Goal: Task Accomplishment & Management: Use online tool/utility

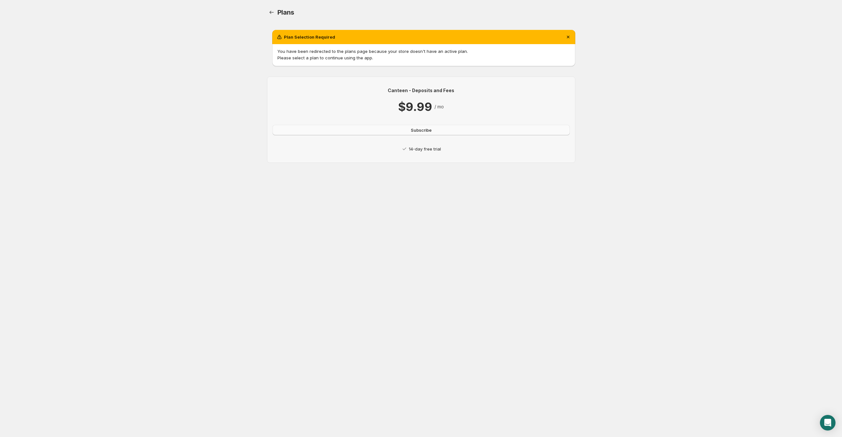
click at [430, 131] on span "Subscribe" at bounding box center [421, 130] width 21 height 6
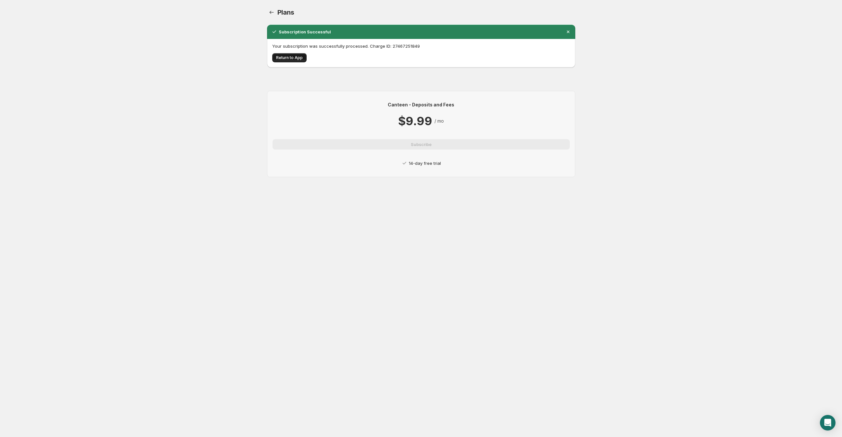
click at [283, 61] on button "Return to App" at bounding box center [289, 57] width 34 height 9
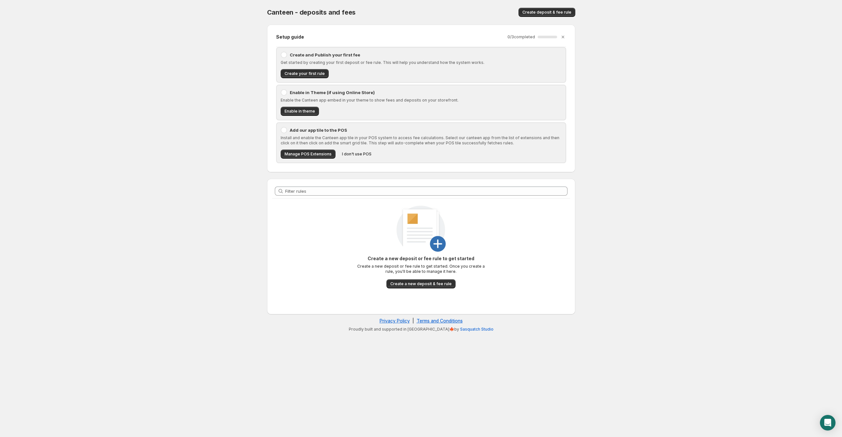
click at [297, 58] on div "Create and Publish your first fee Get started by creating your first deposit or…" at bounding box center [421, 65] width 281 height 27
click at [293, 74] on span "Create your first rule" at bounding box center [305, 73] width 40 height 5
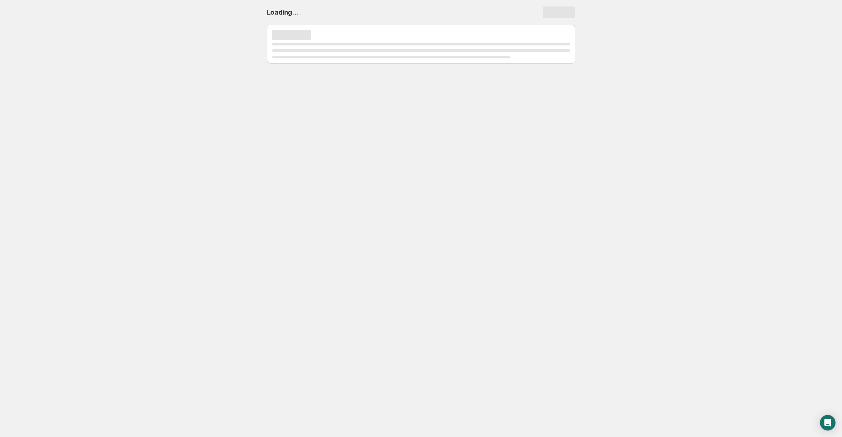
select select "deactive"
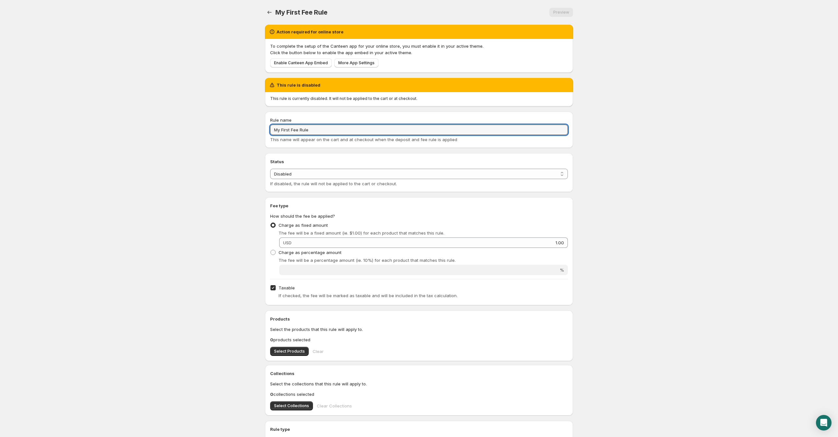
drag, startPoint x: 317, startPoint y: 130, endPoint x: 212, endPoint y: 128, distance: 104.8
click at [212, 128] on body "Home Help My First Fee Rule. This page is ready My First Fee Rule Preview More …" at bounding box center [419, 218] width 838 height 437
drag, startPoint x: 253, startPoint y: 168, endPoint x: 260, endPoint y: 174, distance: 9.4
click at [257, 173] on body "Home Help My First Fee Rule. This page is ready My First Fee Rule Preview More …" at bounding box center [419, 218] width 838 height 437
drag, startPoint x: 329, startPoint y: 132, endPoint x: 228, endPoint y: 129, distance: 101.6
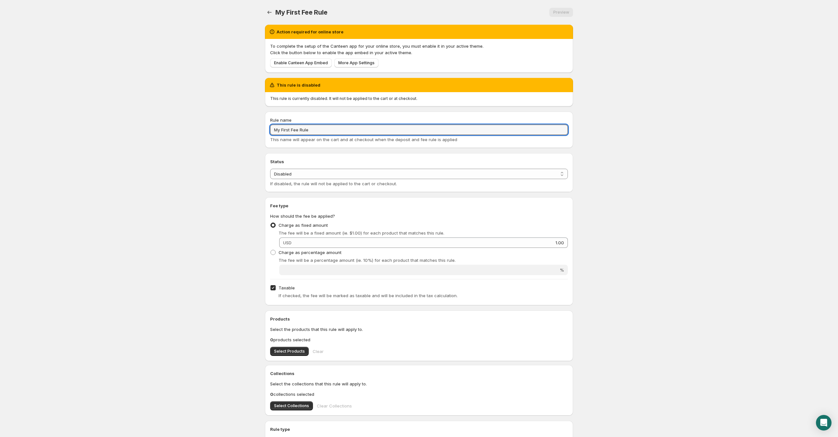
click at [228, 129] on body "Home Help My First Fee Rule. This page is ready My First Fee Rule Preview More …" at bounding box center [419, 218] width 838 height 437
paste input "Styrofoam + Box Fe"
type input "Styrofoam + Box Fee"
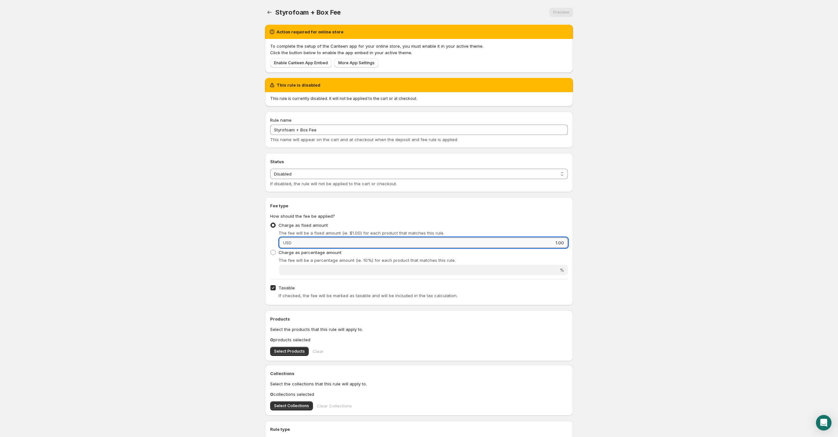
click at [309, 242] on input "1.00" at bounding box center [431, 242] width 274 height 10
type input "3.00"
click at [293, 405] on span "Select Collections" at bounding box center [291, 405] width 35 height 5
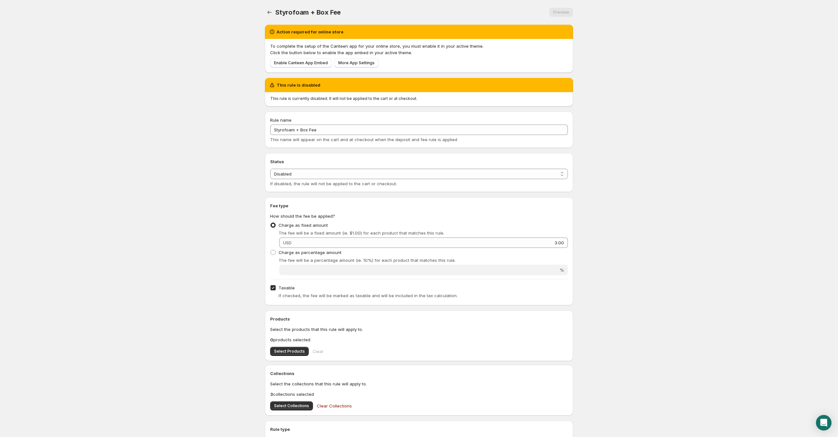
click at [598, 355] on body "Home Help Styrofoam + Box Fee. This page is ready Styrofoam + Box Fee Preview M…" at bounding box center [419, 218] width 838 height 437
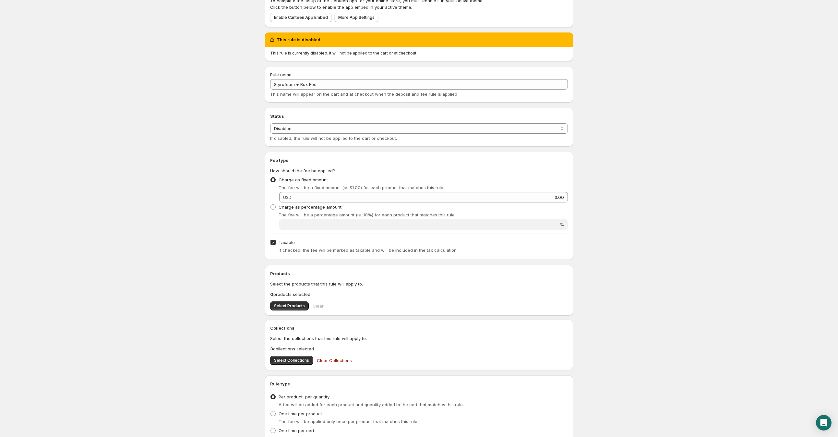
scroll to position [96, 0]
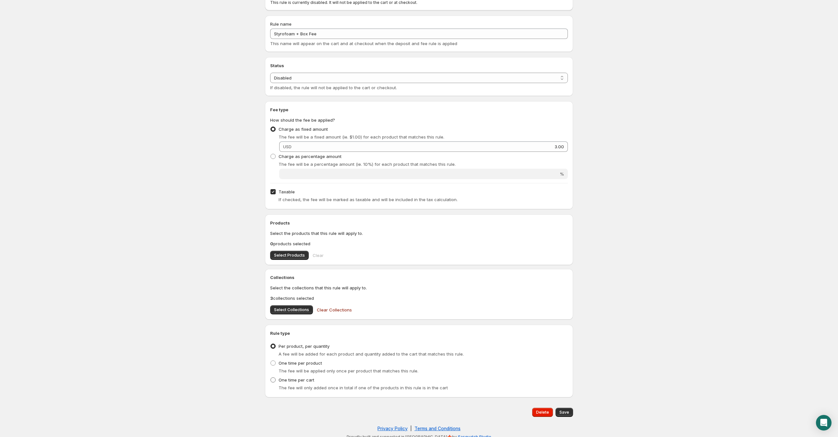
click at [310, 381] on span "One time per cart" at bounding box center [297, 379] width 36 height 5
click at [271, 378] on input "One time per cart" at bounding box center [271, 377] width 0 height 0
radio input "true"
click at [564, 412] on span "Save" at bounding box center [565, 412] width 10 height 5
type input "3"
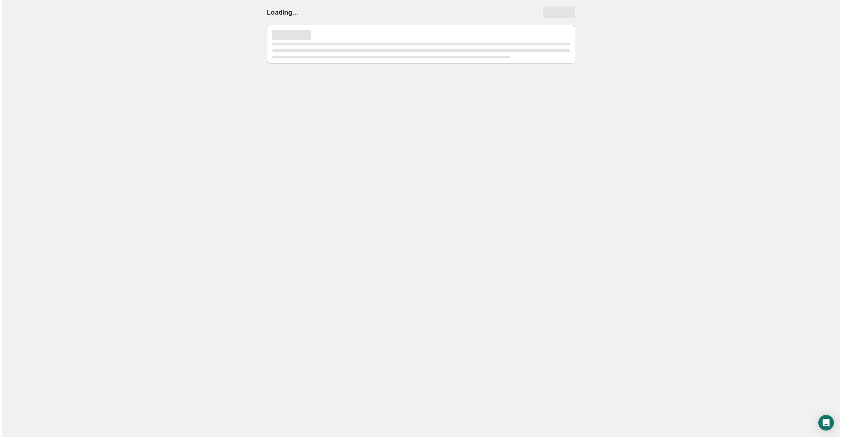
scroll to position [0, 0]
select select "deactive"
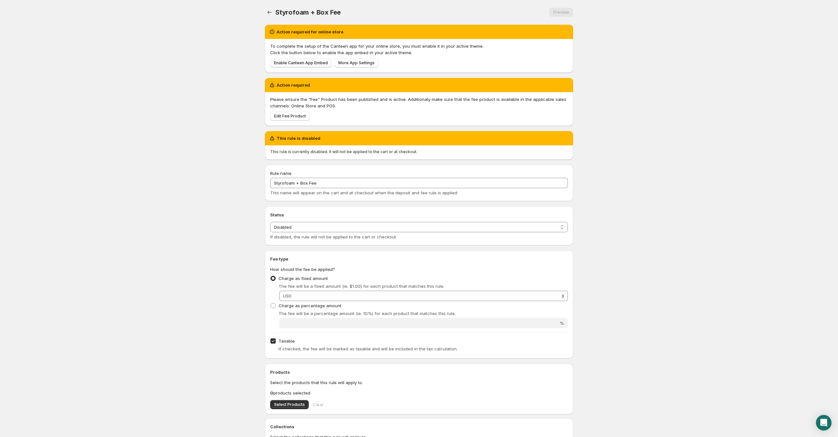
click at [309, 63] on span "Enable Canteen App Embed" at bounding box center [301, 62] width 54 height 5
click at [271, 12] on icon "Settings" at bounding box center [270, 12] width 4 height 3
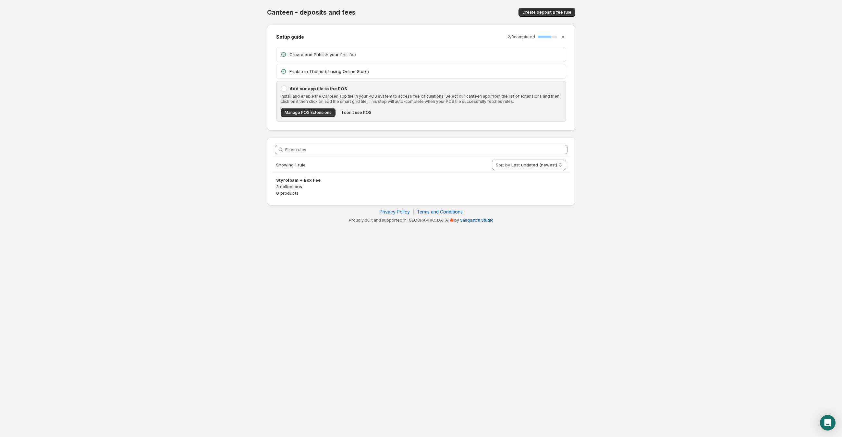
click at [324, 71] on p "Enable in Theme (if using Online Store)" at bounding box center [425, 71] width 273 height 6
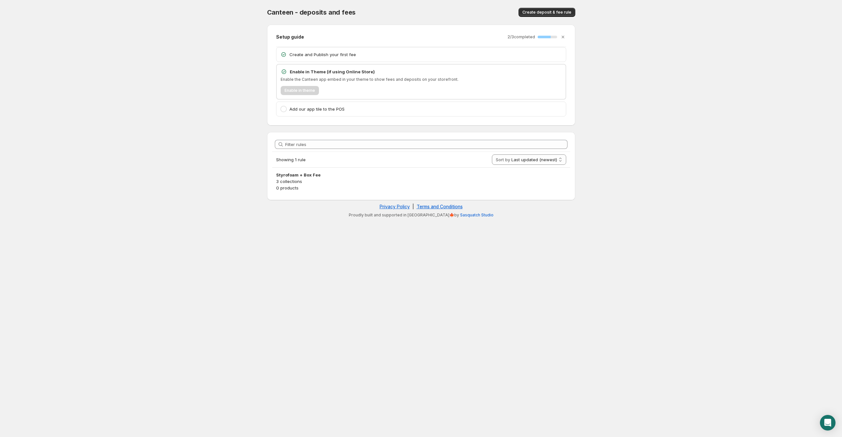
click at [324, 111] on p "Add our app tile to the POS" at bounding box center [425, 109] width 273 height 6
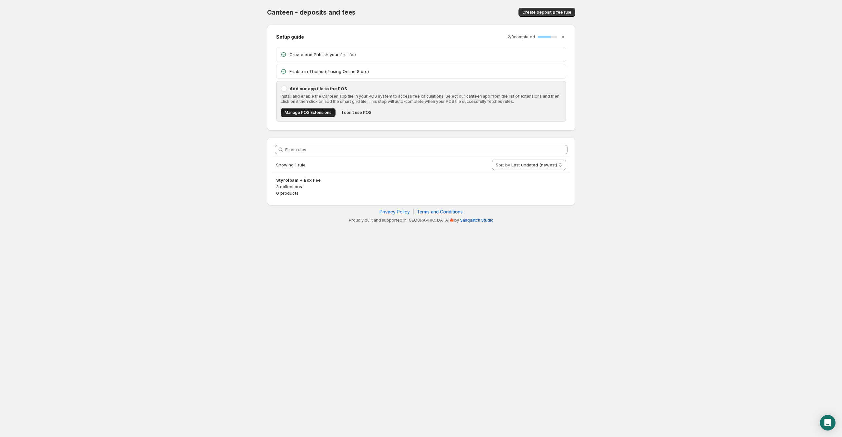
click at [317, 112] on span "Manage POS Extensions" at bounding box center [308, 112] width 47 height 5
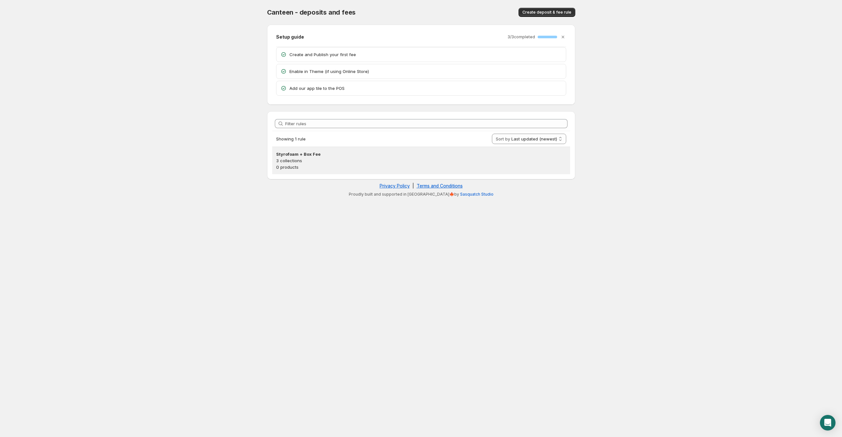
drag, startPoint x: 399, startPoint y: 176, endPoint x: 342, endPoint y: 165, distance: 58.0
click at [398, 175] on div "Filter rules Showing 1 rule Sort by Last updated (newest) Last updated (oldest)…" at bounding box center [421, 145] width 308 height 68
click at [315, 160] on p "3 collections" at bounding box center [421, 160] width 290 height 6
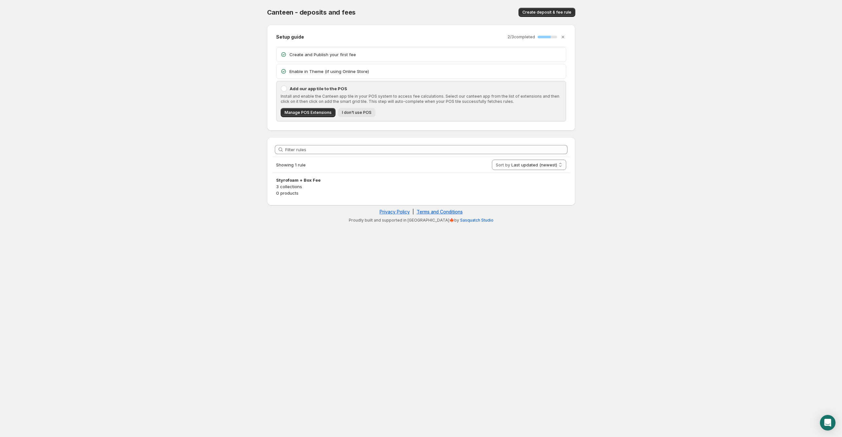
click at [352, 111] on span "I don't use POS" at bounding box center [357, 112] width 30 height 5
